Goal: Task Accomplishment & Management: Manage account settings

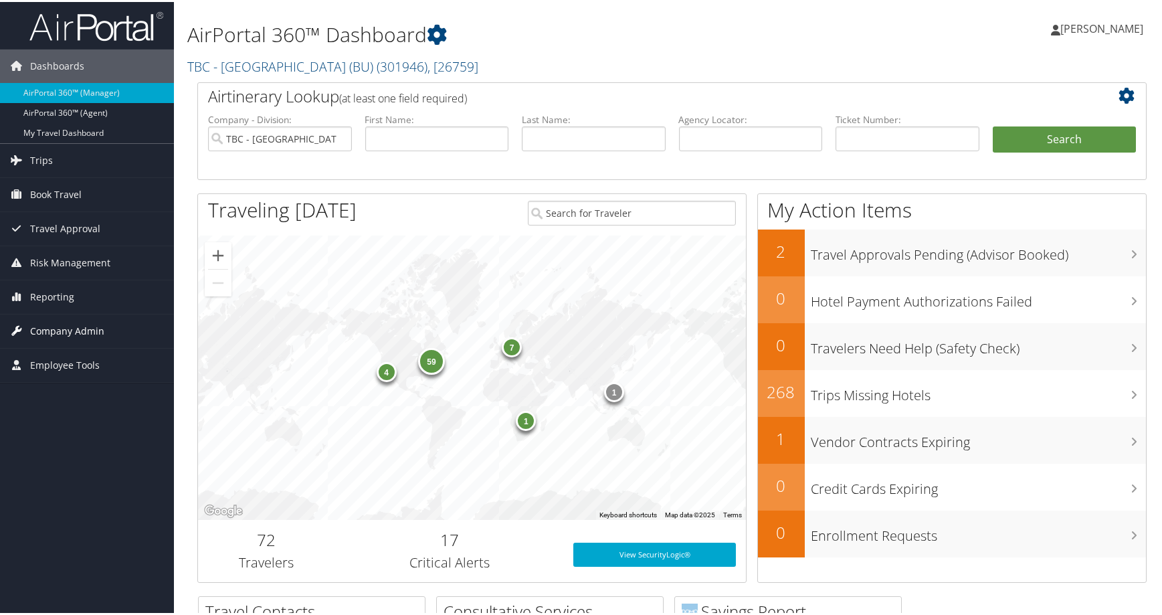
click at [79, 343] on span "Company Admin" at bounding box center [67, 328] width 74 height 33
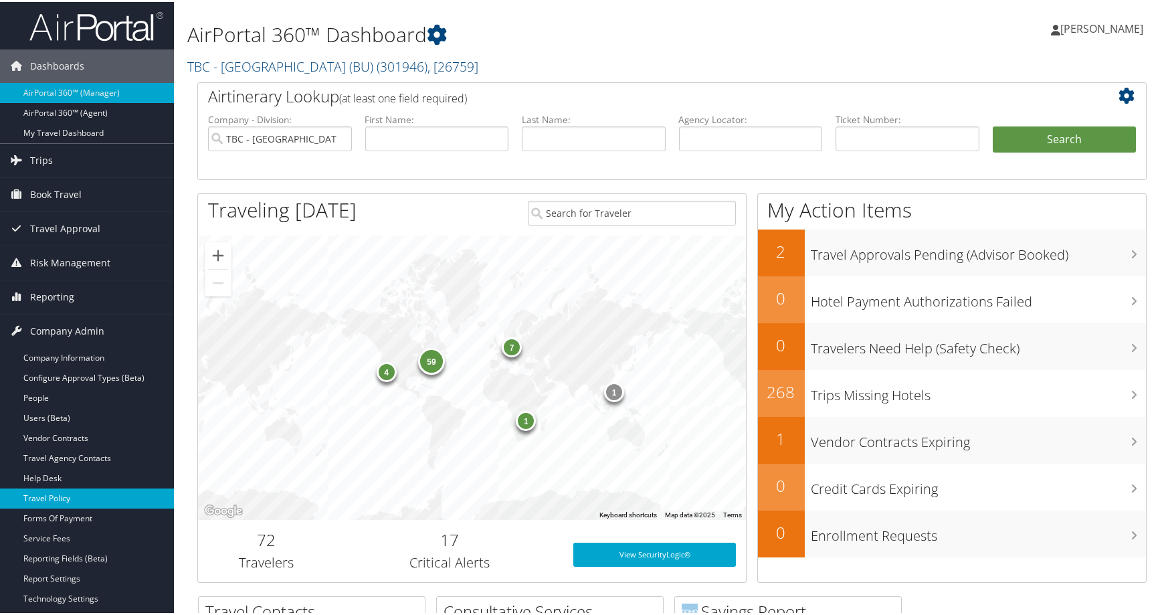
click at [62, 498] on link "Travel Policy" at bounding box center [87, 496] width 174 height 20
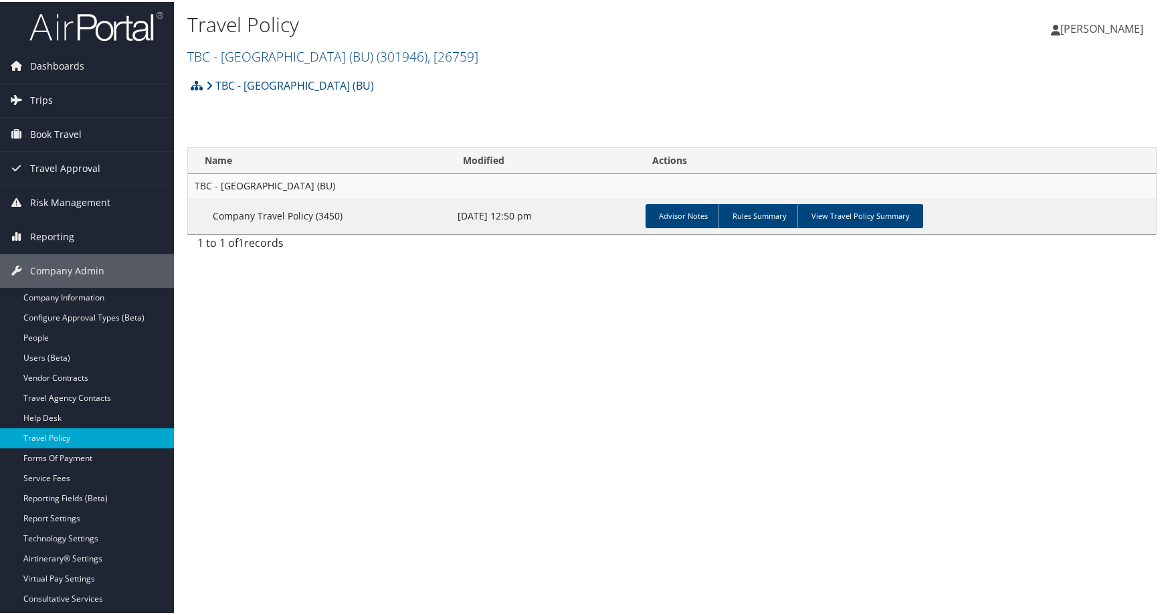
click at [609, 65] on h2 "TBC - [GEOGRAPHIC_DATA] (BU) ( 301946 ) , [ 26759 ]" at bounding box center [510, 53] width 646 height 23
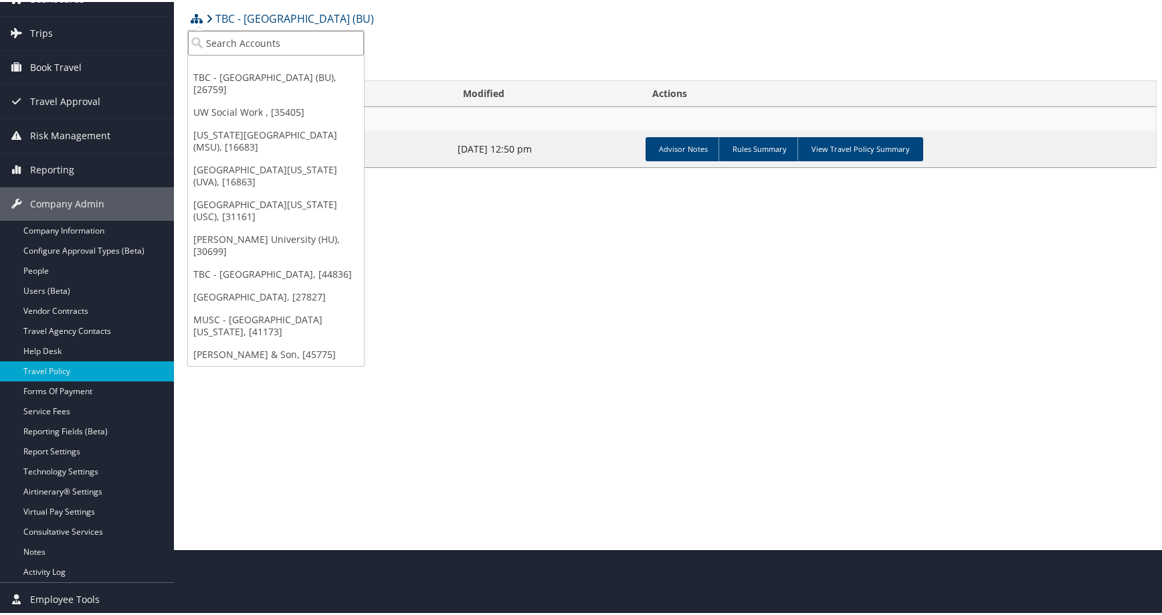
click at [270, 33] on input "search" at bounding box center [276, 41] width 176 height 25
type input "[PERSON_NAME]"
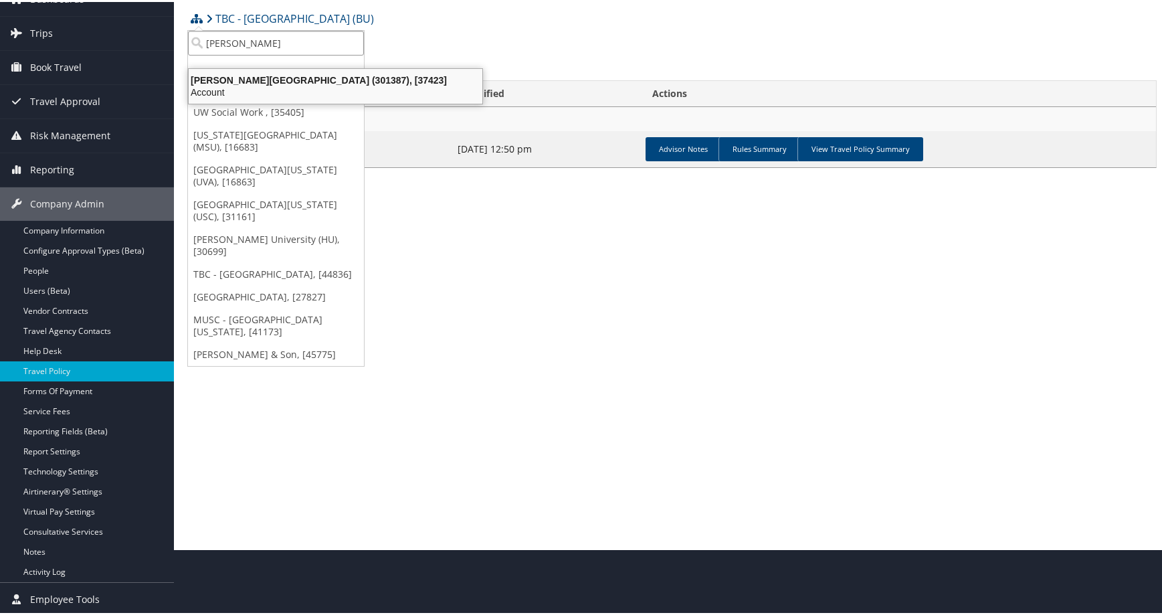
click at [261, 72] on div "[PERSON_NAME][GEOGRAPHIC_DATA] (301387), [37423]" at bounding box center [336, 78] width 310 height 12
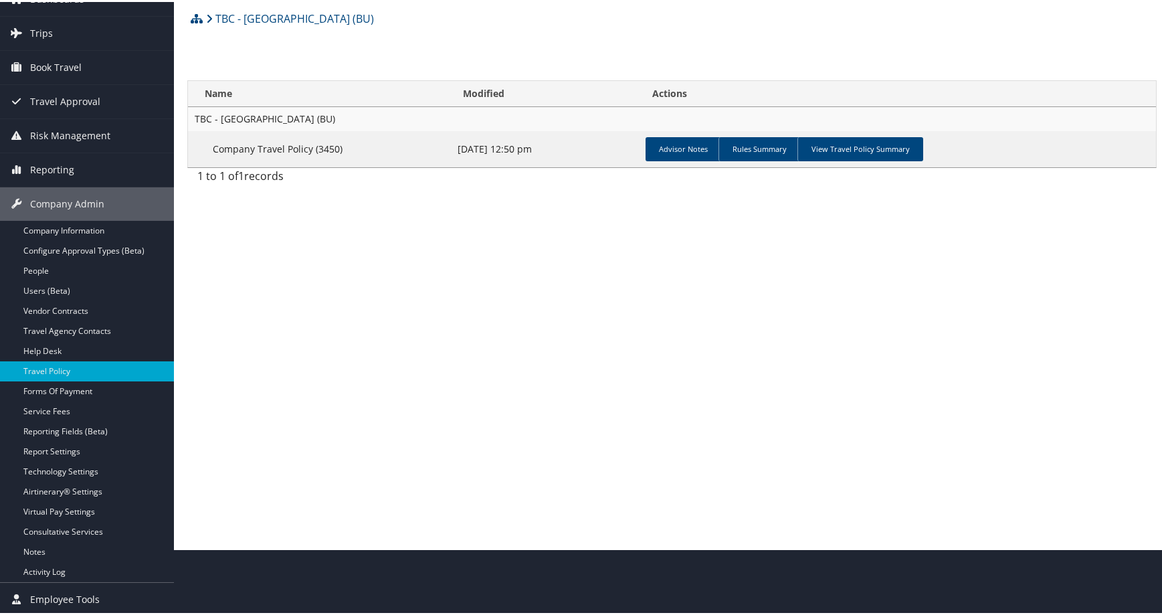
scroll to position [67, 0]
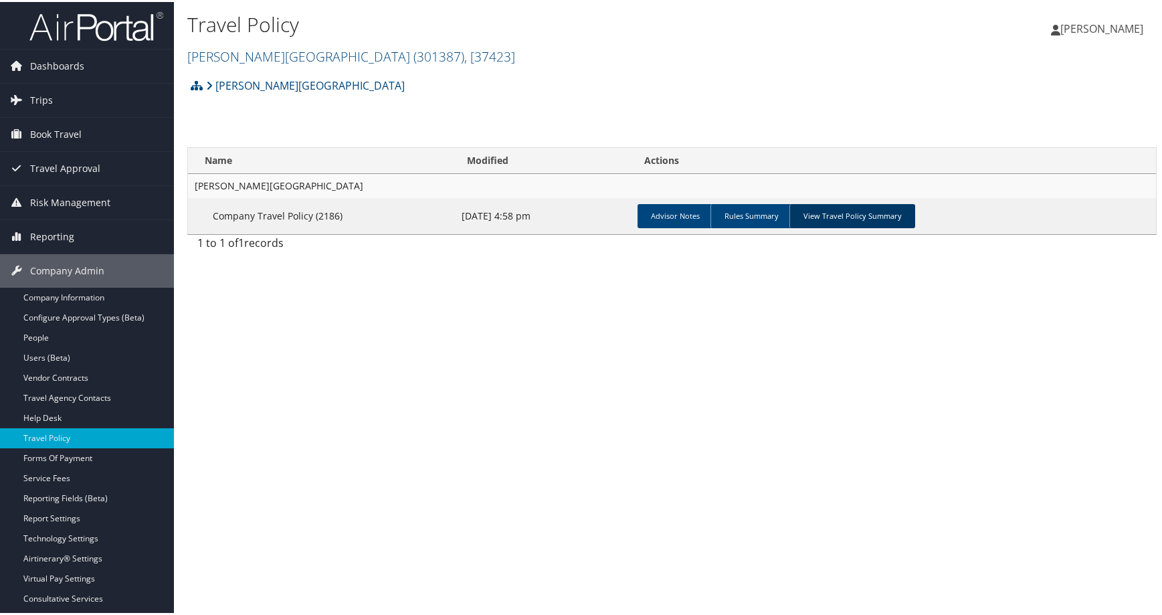
click at [915, 226] on link "View Travel Policy Summary" at bounding box center [852, 214] width 126 height 24
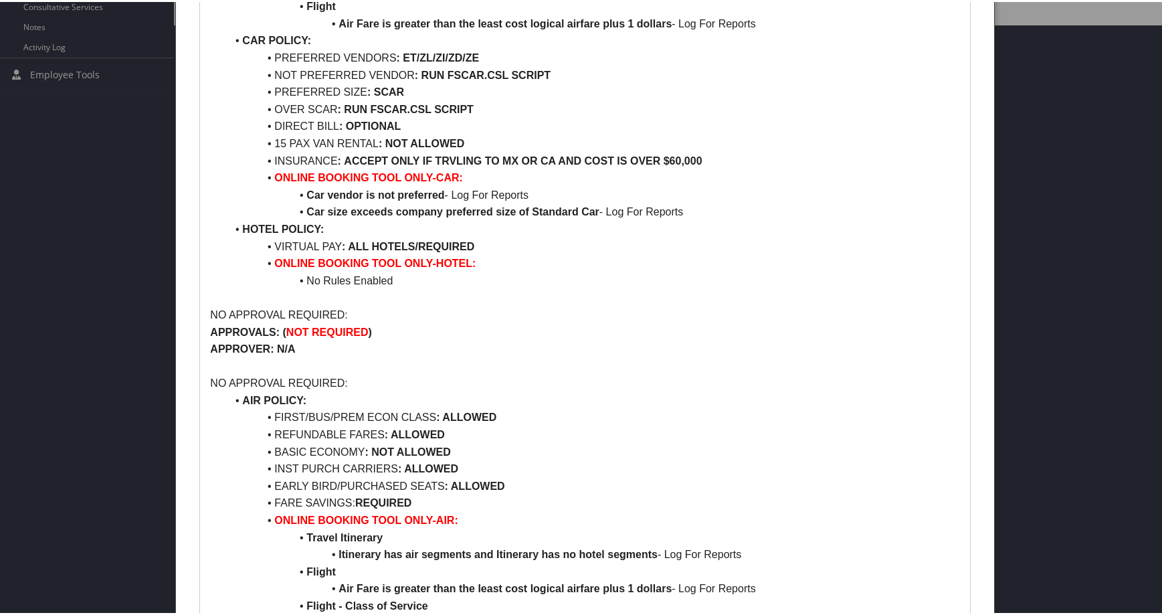
scroll to position [669, 0]
